Goal: Information Seeking & Learning: Learn about a topic

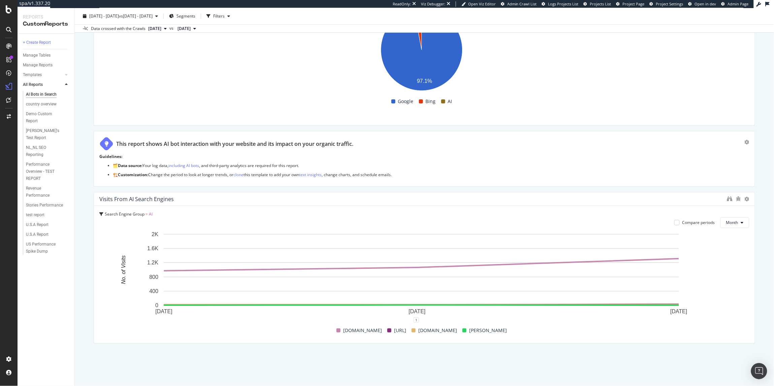
scroll to position [1820, 0]
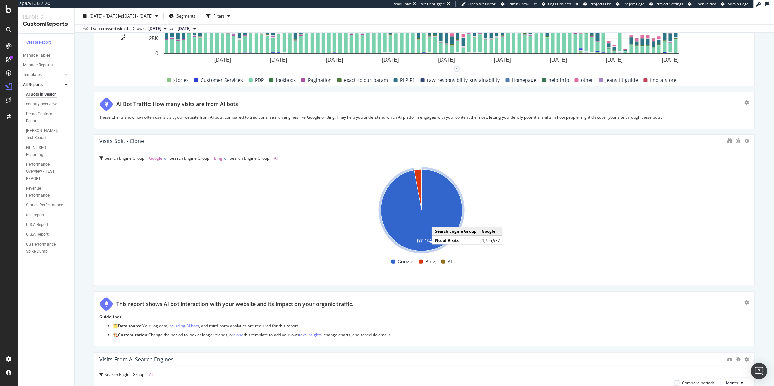
click at [446, 203] on icon "A chart." at bounding box center [422, 210] width 82 height 82
click at [441, 178] on icon "A chart." at bounding box center [422, 210] width 82 height 82
click at [438, 179] on icon "A chart." at bounding box center [422, 210] width 82 height 82
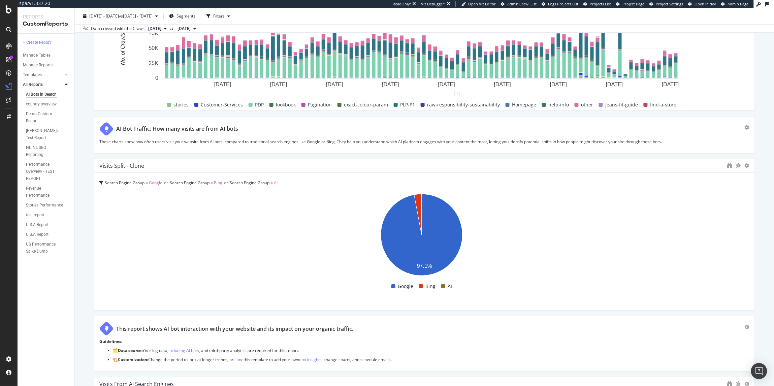
scroll to position [1794, 0]
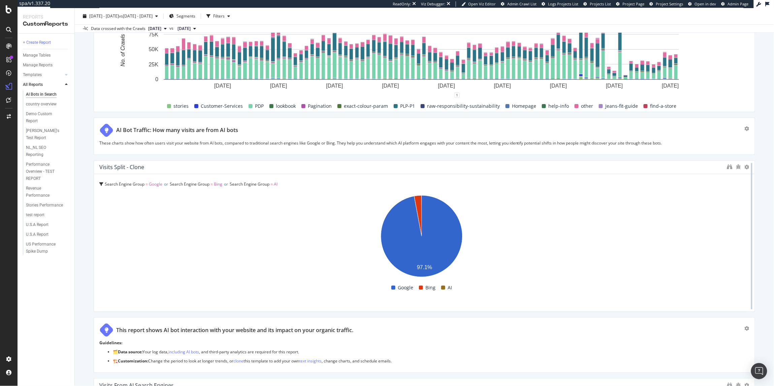
click at [751, 168] on div at bounding box center [751, 236] width 1 height 146
click at [748, 168] on div at bounding box center [751, 236] width 7 height 152
click at [727, 168] on icon "binoculars" at bounding box center [729, 166] width 5 height 5
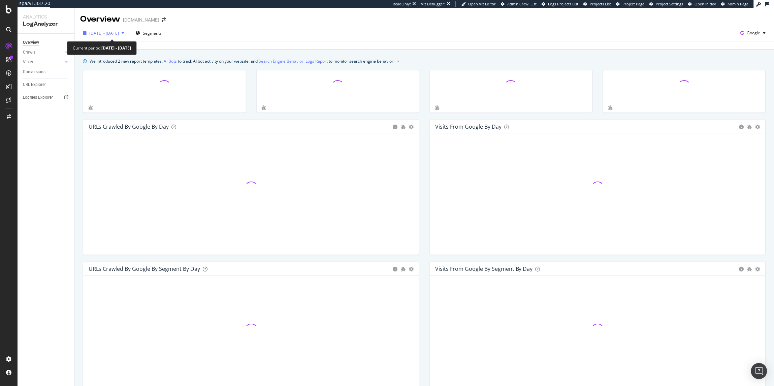
click at [119, 31] on span "2025 Aug. 10th - Sep. 8th" at bounding box center [104, 33] width 30 height 6
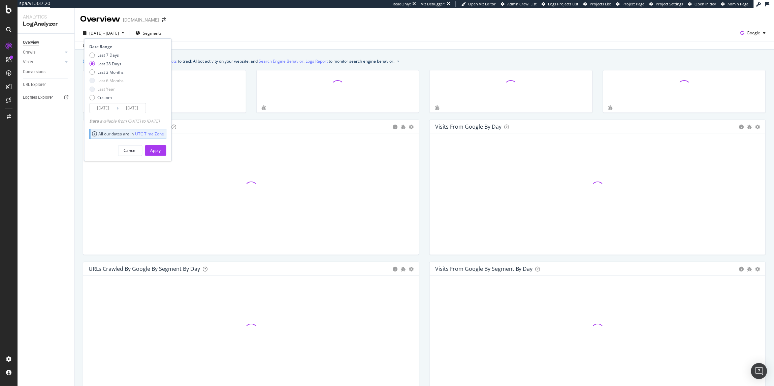
click at [108, 107] on input "2025/08/12" at bounding box center [103, 107] width 27 height 9
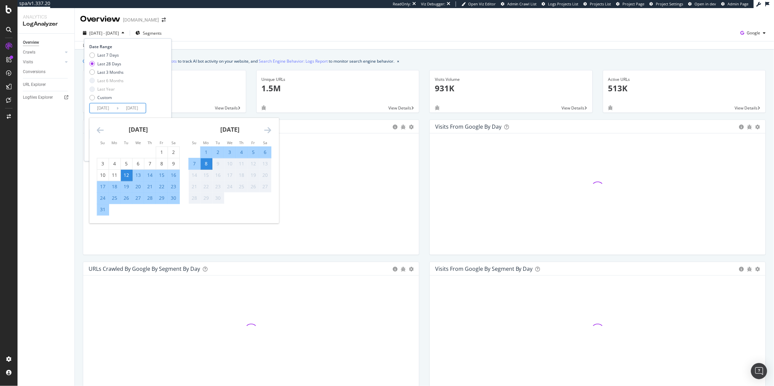
click at [100, 131] on icon "Move backward to switch to the previous month." at bounding box center [100, 130] width 7 height 8
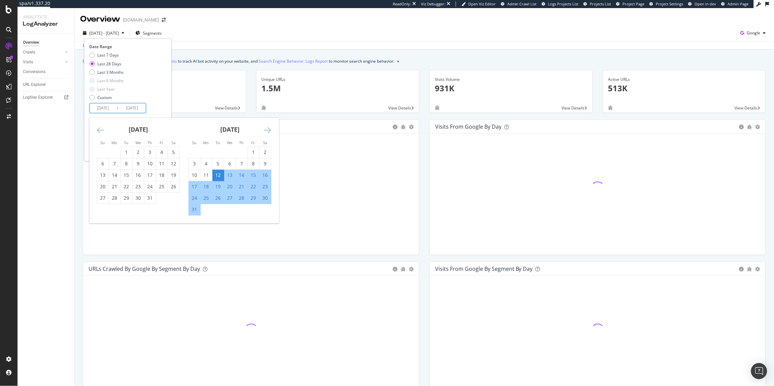
click at [100, 131] on icon "Move backward to switch to the previous month." at bounding box center [100, 130] width 7 height 8
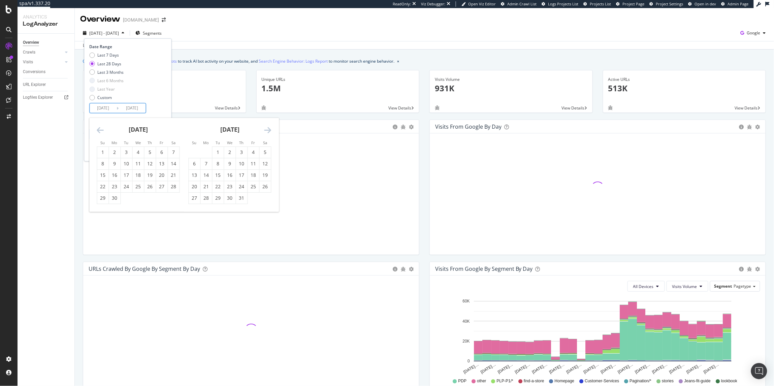
click at [100, 131] on icon "Move backward to switch to the previous month." at bounding box center [100, 130] width 7 height 8
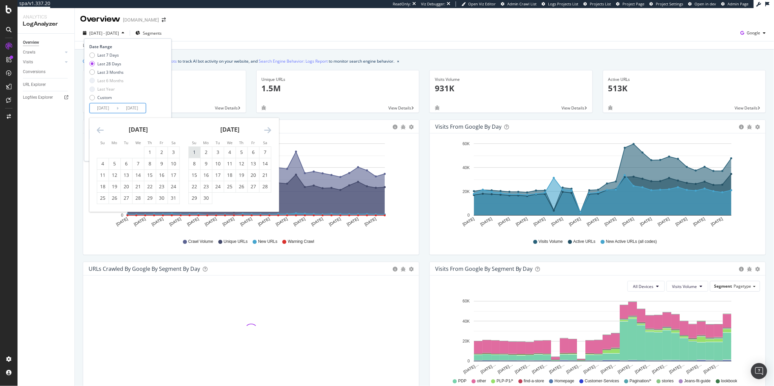
click at [194, 148] on div "1" at bounding box center [194, 152] width 11 height 11
type input "2025/06/01"
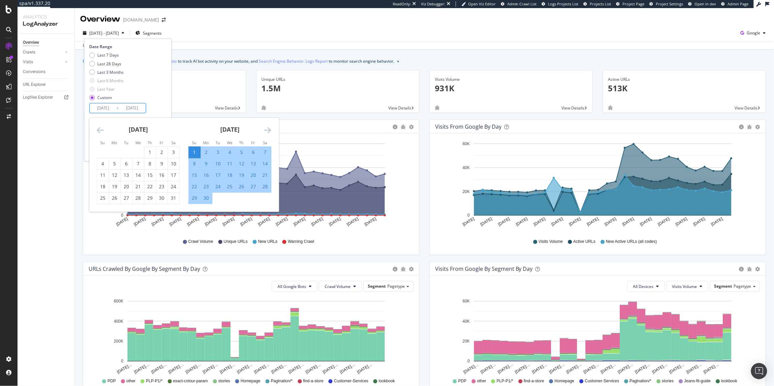
click at [271, 125] on div "June 2025" at bounding box center [230, 132] width 83 height 29
click at [269, 128] on icon "Move forward to switch to the next month." at bounding box center [267, 130] width 7 height 8
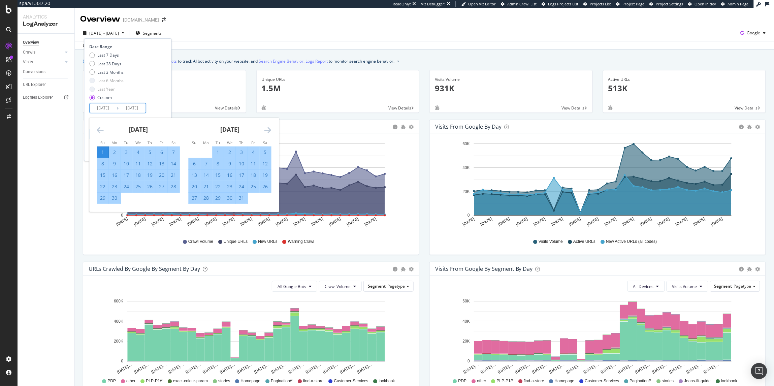
click at [269, 129] on icon "Move forward to switch to the next month." at bounding box center [267, 130] width 7 height 8
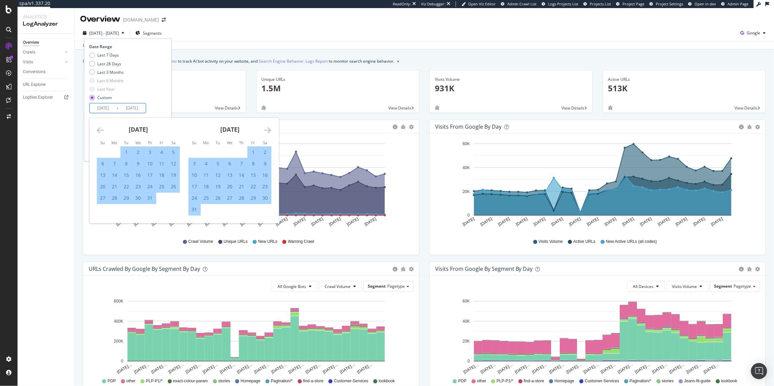
click at [194, 214] on div "31" at bounding box center [194, 209] width 11 height 11
type input "2025/08/31"
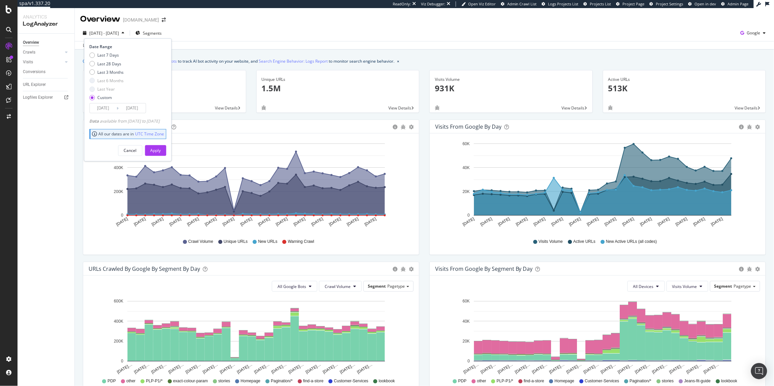
click at [172, 152] on div "Date Range Last 7 Days Last 28 Days Last 3 Months Last 6 Months Last Year Custo…" at bounding box center [128, 99] width 88 height 123
click at [161, 150] on div "Apply" at bounding box center [156, 151] width 10 height 6
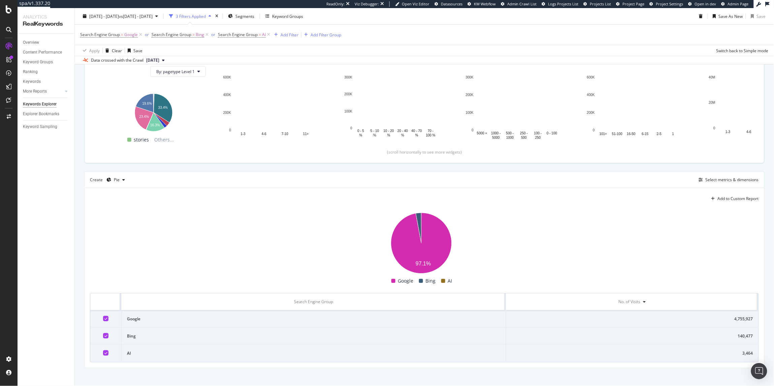
scroll to position [108, 0]
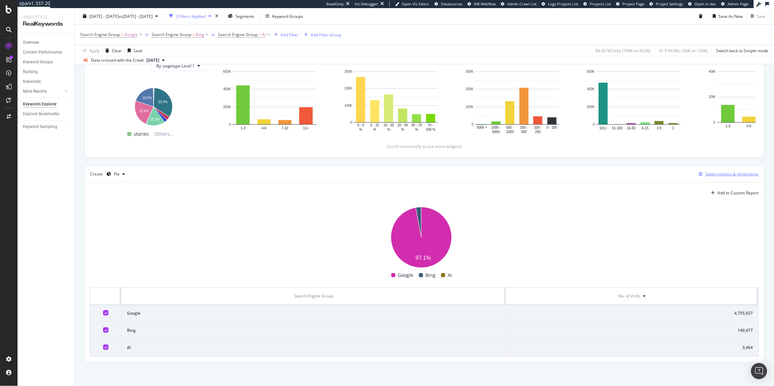
click at [721, 175] on div "Select metrics & dimensions" at bounding box center [732, 174] width 53 height 6
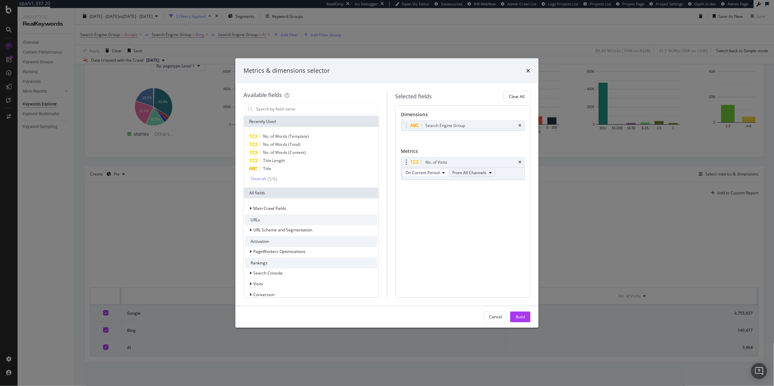
click at [482, 174] on span "From All Channels" at bounding box center [470, 173] width 34 height 6
click at [481, 178] on div "From All Channels" at bounding box center [474, 184] width 46 height 12
click at [480, 171] on span "From All Channels" at bounding box center [470, 173] width 34 height 6
click at [411, 212] on div "Dimensions Search Engine Group You can use this field as a dimension Metrics No…" at bounding box center [462, 201] width 135 height 192
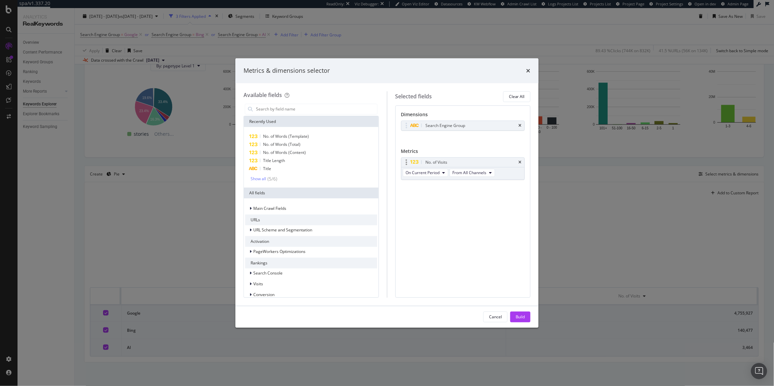
click at [438, 161] on div "No. of Visits" at bounding box center [437, 162] width 22 height 7
click at [285, 110] on input "modal" at bounding box center [316, 109] width 122 height 10
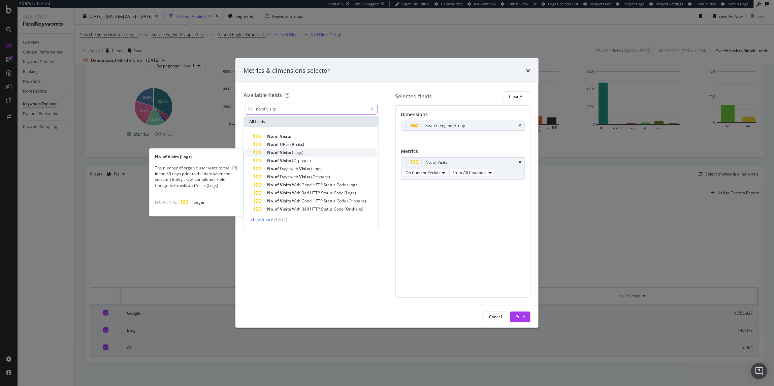
type input "no of visits"
click at [289, 155] on div "No. of Visits (Logs)" at bounding box center [315, 153] width 124 height 8
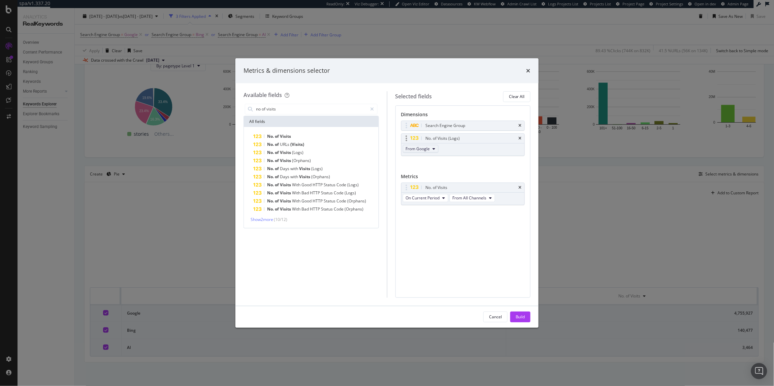
click at [435, 145] on div "From Google" at bounding box center [421, 149] width 40 height 12
click at [434, 147] on icon "modal" at bounding box center [434, 149] width 3 height 4
click at [519, 137] on icon "times" at bounding box center [520, 138] width 3 height 4
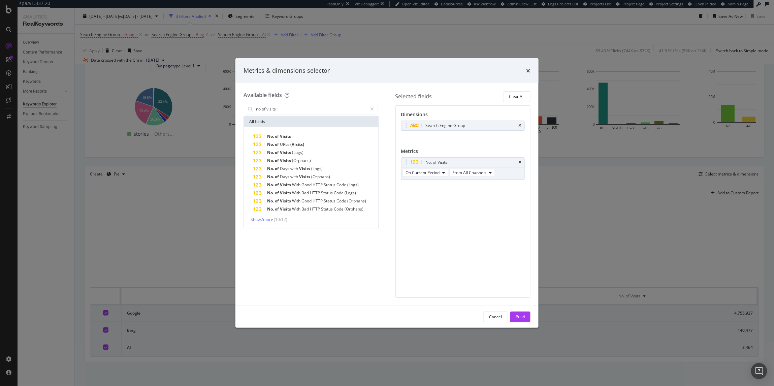
click at [268, 223] on div "No. of Visits No. of URLs (Visits) No. of Visits (Logs) No. of Visits (Orphans)…" at bounding box center [311, 177] width 135 height 101
click at [264, 219] on span "Show 2 more" at bounding box center [262, 220] width 23 height 6
click at [206, 42] on div "Metrics & dimensions selector Available fields no of visits All fields No. of V…" at bounding box center [387, 193] width 774 height 386
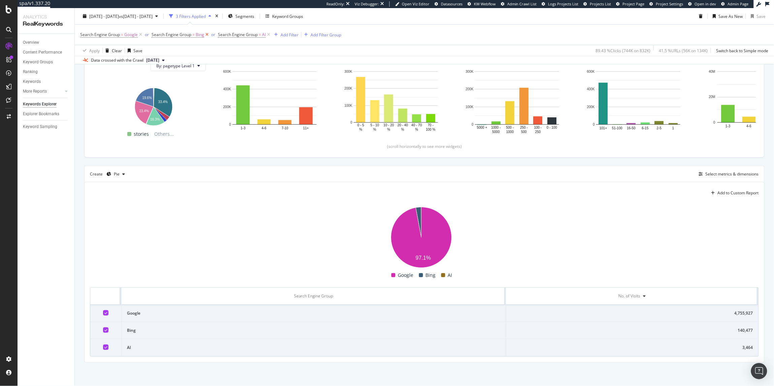
click at [206, 33] on icon at bounding box center [207, 34] width 6 height 7
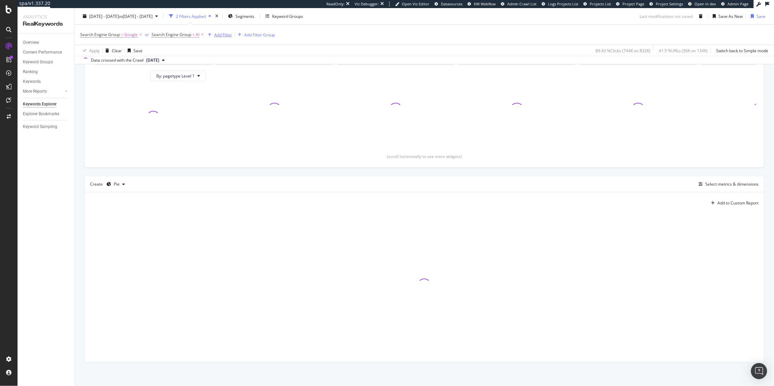
scroll to position [97, 0]
click at [201, 34] on icon at bounding box center [202, 34] width 6 height 7
click at [709, 179] on div "Create Pie Select metrics & dimensions" at bounding box center [424, 184] width 680 height 16
click at [708, 182] on div "Select metrics & dimensions" at bounding box center [732, 184] width 53 height 6
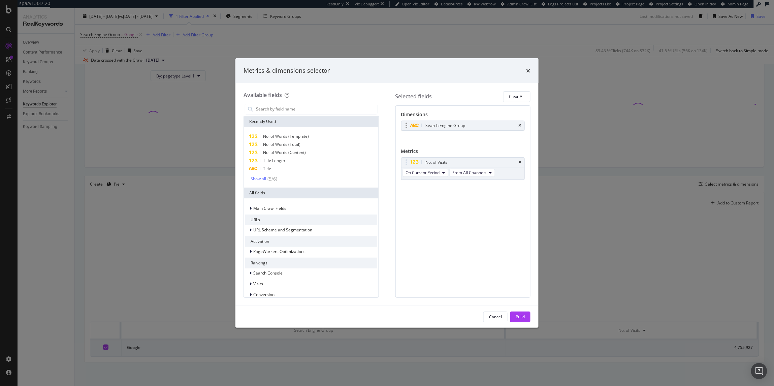
click at [522, 124] on div "Search Engine Group" at bounding box center [462, 125] width 123 height 9
click at [520, 126] on icon "times" at bounding box center [520, 126] width 3 height 4
click at [294, 113] on input "modal" at bounding box center [316, 109] width 122 height 10
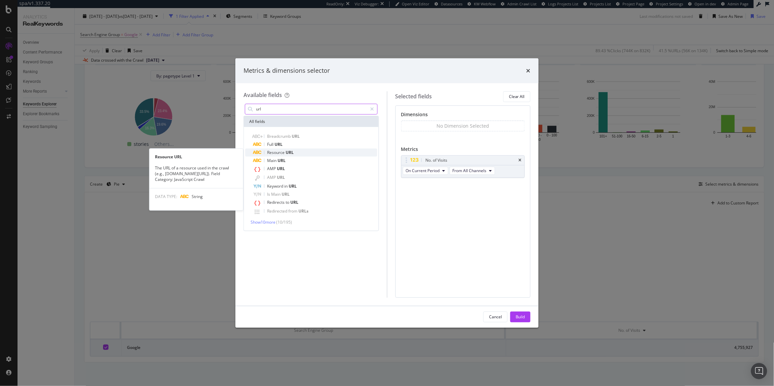
type input "url"
click at [278, 149] on div "Resource URL" at bounding box center [315, 153] width 124 height 8
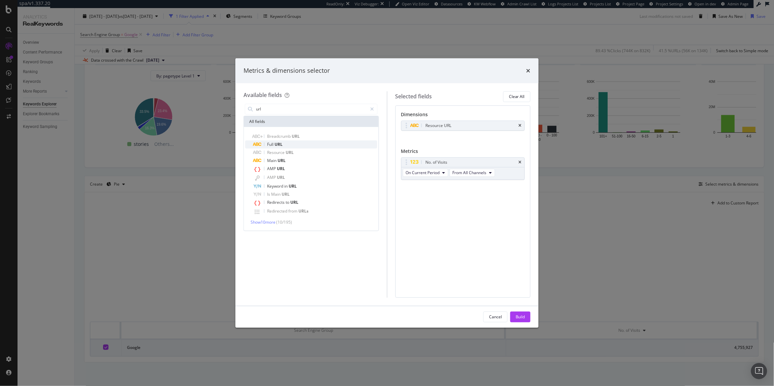
click at [280, 143] on span "URL" at bounding box center [279, 144] width 8 height 6
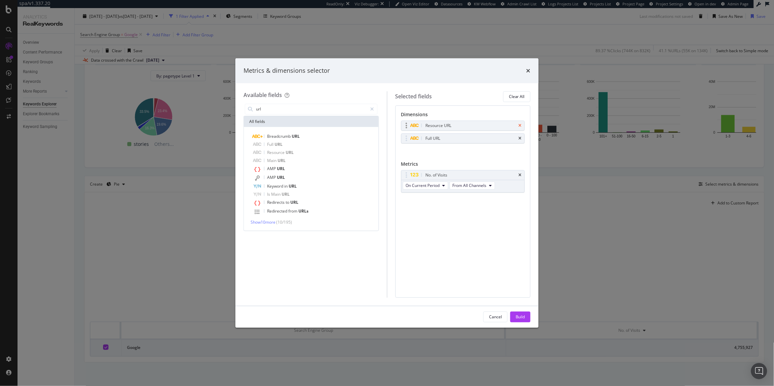
click at [521, 124] on div "Resource URL" at bounding box center [462, 125] width 123 height 9
click at [521, 126] on icon "times" at bounding box center [520, 126] width 3 height 4
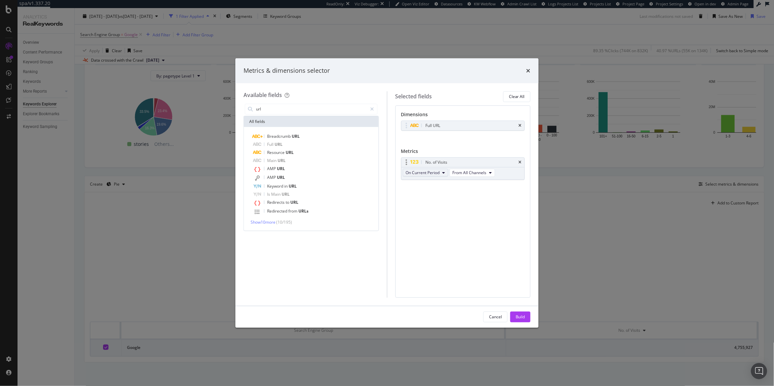
click at [437, 173] on span "On Current Period" at bounding box center [423, 173] width 34 height 6
click at [498, 230] on div "Dimensions Full URL You can use this field as a dimension Metrics No. of Visits…" at bounding box center [462, 201] width 135 height 192
click at [485, 180] on div "On Current Period From All Channels" at bounding box center [449, 173] width 96 height 12
click at [485, 172] on span "From All Channels" at bounding box center [470, 173] width 34 height 6
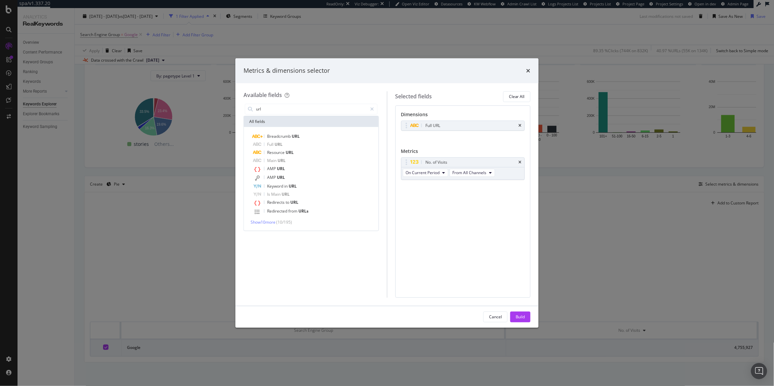
click at [524, 324] on div "Cancel Build" at bounding box center [386, 317] width 303 height 22
click at [525, 319] on div "Build" at bounding box center [520, 317] width 9 height 6
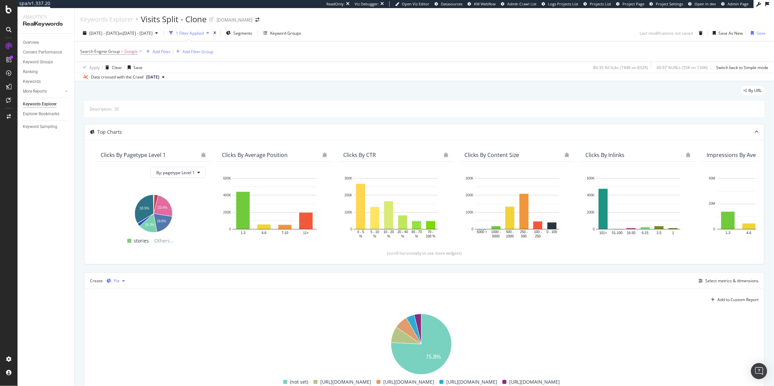
click at [113, 281] on div "button" at bounding box center [109, 281] width 10 height 4
click at [120, 290] on div "Table" at bounding box center [125, 293] width 10 height 6
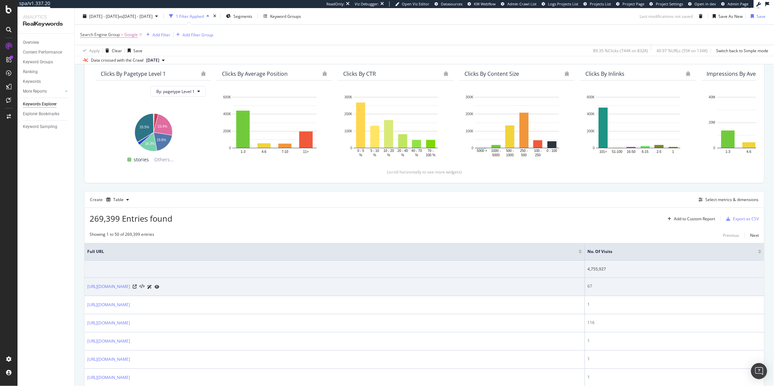
scroll to position [82, 0]
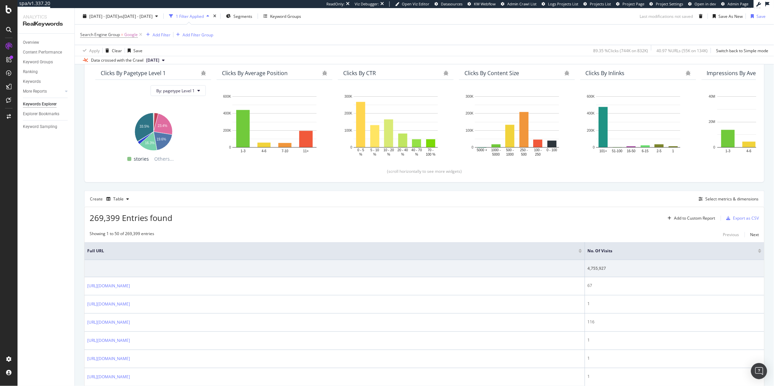
click at [758, 252] on div at bounding box center [759, 252] width 3 height 2
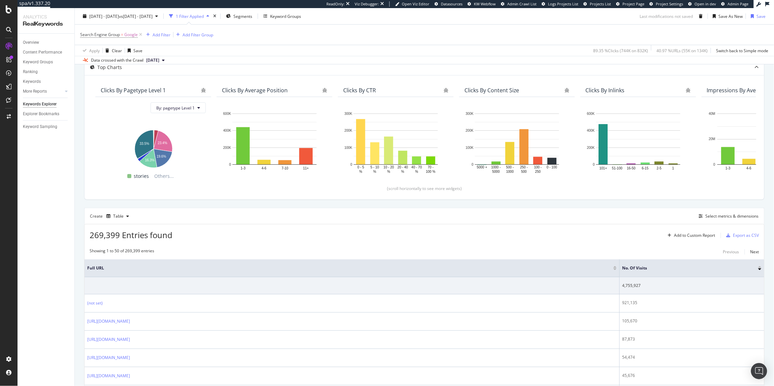
scroll to position [84, 0]
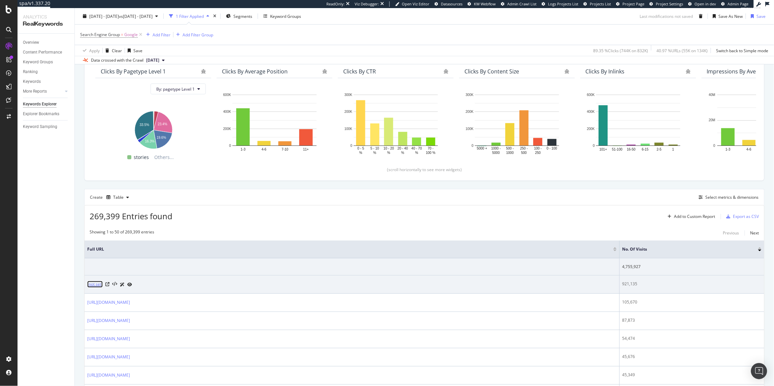
click at [99, 284] on link "(not set)" at bounding box center [94, 284] width 15 height 7
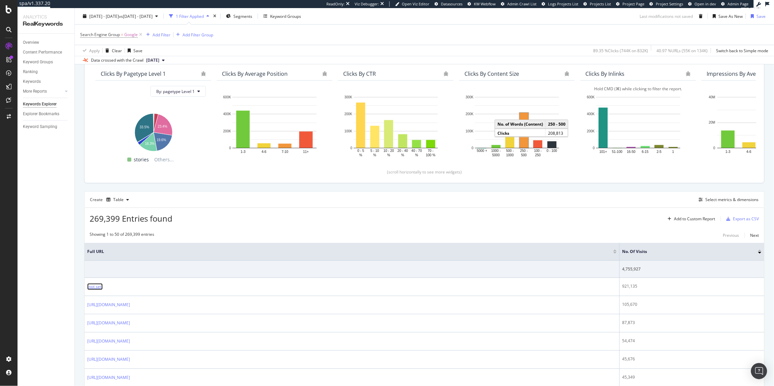
scroll to position [150, 0]
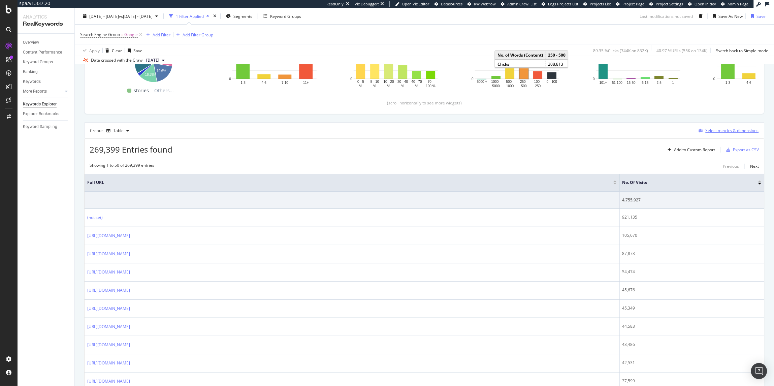
click at [724, 132] on div "Select metrics & dimensions" at bounding box center [732, 131] width 53 height 6
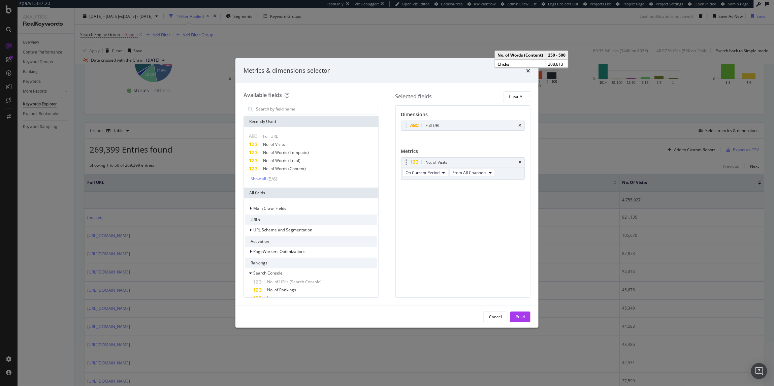
click at [476, 178] on div "On Current Period From All Channels" at bounding box center [449, 173] width 96 height 12
click at [478, 175] on span "From All Channels" at bounding box center [470, 173] width 34 height 6
click at [469, 196] on span "Organic" at bounding box center [473, 198] width 35 height 6
click at [513, 313] on button "Build" at bounding box center [520, 317] width 20 height 11
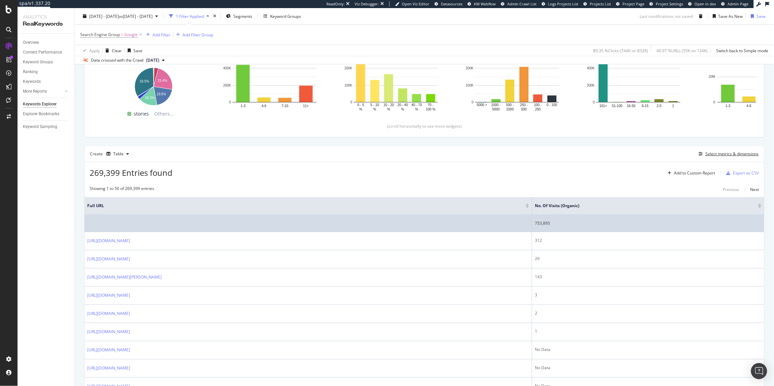
scroll to position [128, 0]
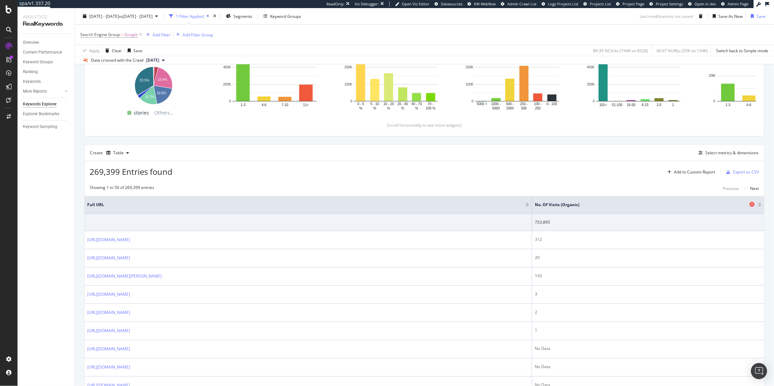
click at [622, 206] on span "No. of Visits (Organic)" at bounding box center [641, 205] width 213 height 6
click at [622, 204] on span "No. of Visits (Organic)" at bounding box center [641, 205] width 213 height 6
click at [698, 166] on div "269,399 Entries found Add to Custom Report Export as CSV" at bounding box center [425, 169] width 680 height 17
click at [707, 151] on div "Select metrics & dimensions" at bounding box center [732, 153] width 53 height 6
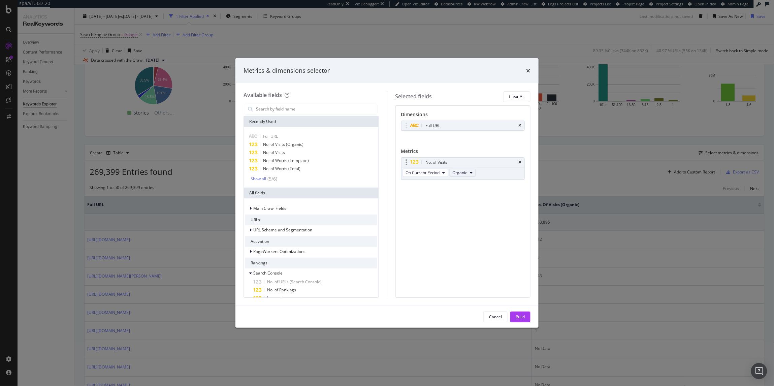
click at [466, 173] on span "Organic" at bounding box center [460, 173] width 15 height 6
click at [470, 184] on span "From All Channels" at bounding box center [473, 185] width 34 height 6
click at [515, 316] on button "Build" at bounding box center [520, 317] width 20 height 11
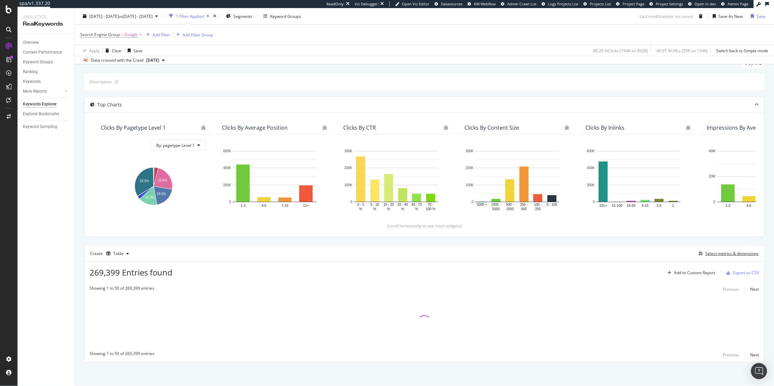
scroll to position [28, 0]
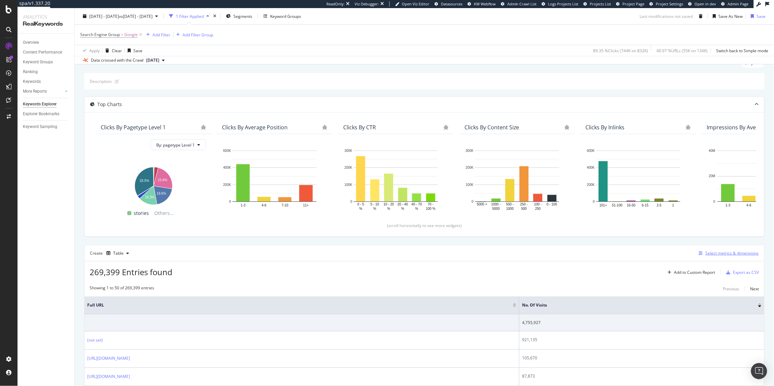
click at [726, 254] on div "Select metrics & dimensions" at bounding box center [732, 253] width 53 height 6
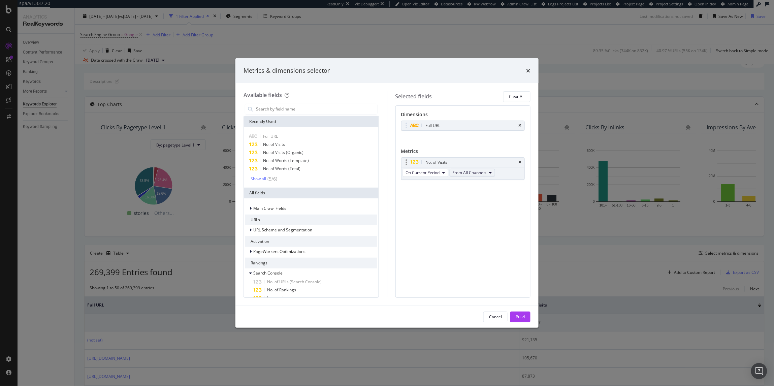
click at [484, 173] on span "From All Channels" at bounding box center [470, 173] width 34 height 6
click at [529, 78] on div "Metrics & dimensions selector" at bounding box center [386, 70] width 303 height 25
click at [528, 72] on icon "times" at bounding box center [528, 70] width 4 height 5
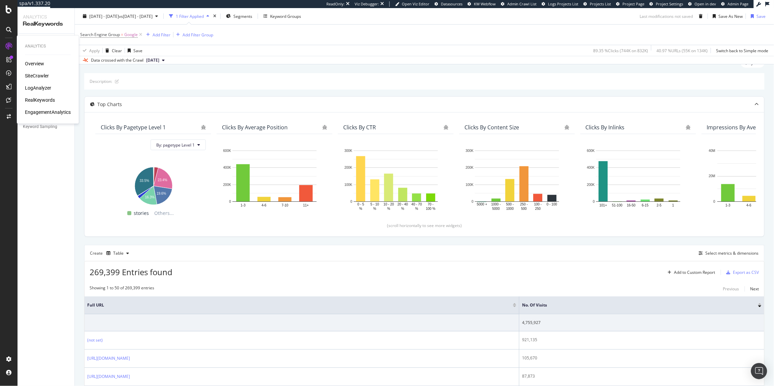
click at [33, 79] on div "Overview SiteCrawler LogAnalyzer RealKeywords EngagementAnalytics" at bounding box center [48, 87] width 46 height 55
click at [37, 76] on div "SiteCrawler" at bounding box center [37, 75] width 24 height 7
